Goal: Information Seeking & Learning: Learn about a topic

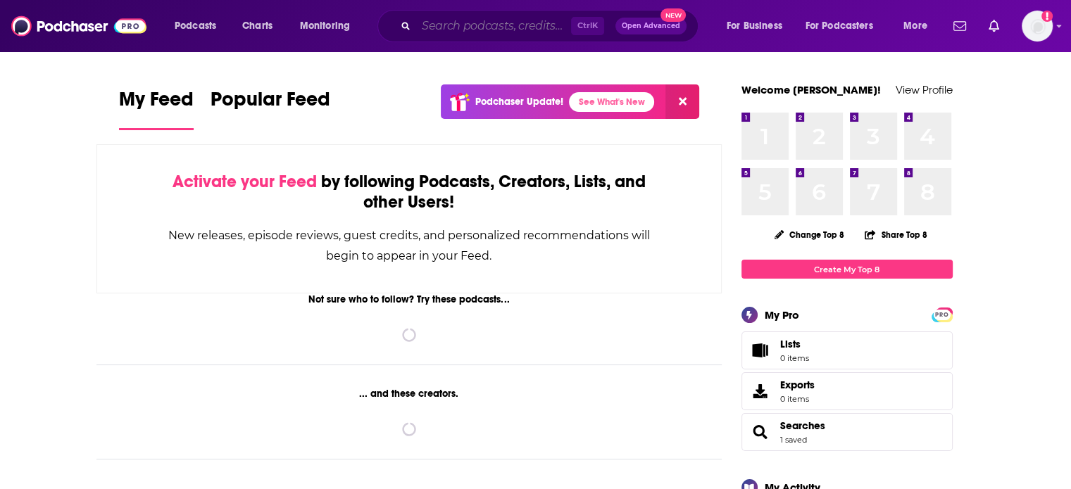
click at [482, 20] on input "Search podcasts, credits, & more..." at bounding box center [493, 26] width 155 height 23
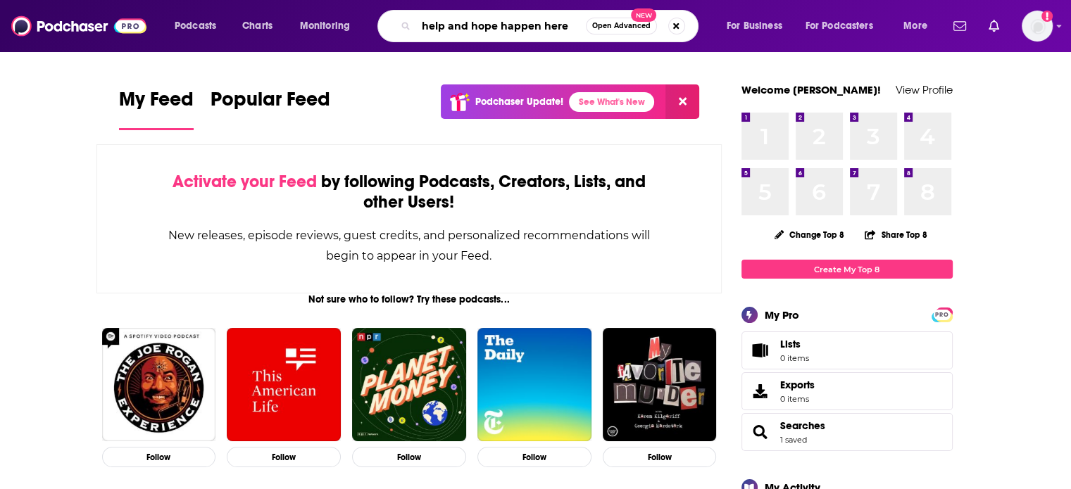
type input "help and hope happen here"
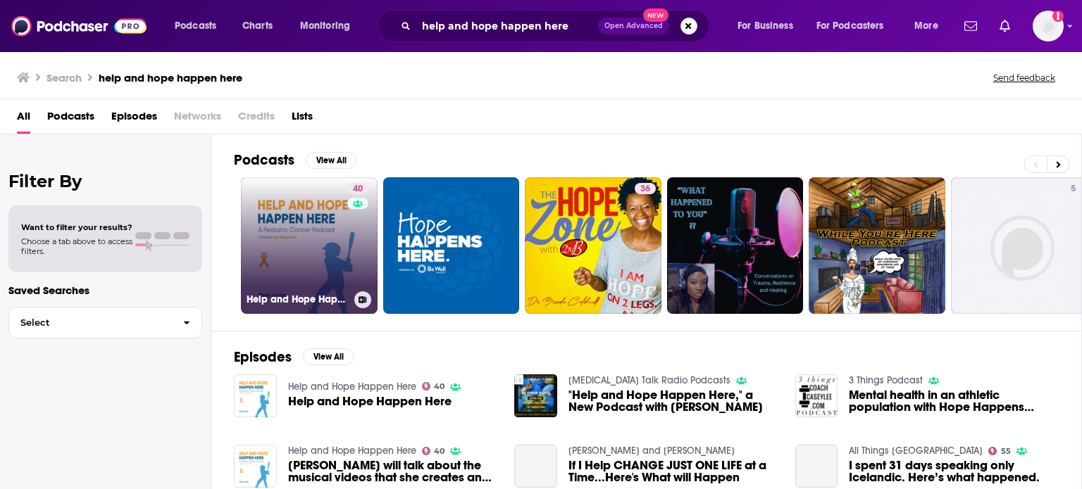
click at [336, 221] on link "40 Help and Hope Happen Here" at bounding box center [309, 245] width 137 height 137
